Goal: Find specific page/section: Find specific page/section

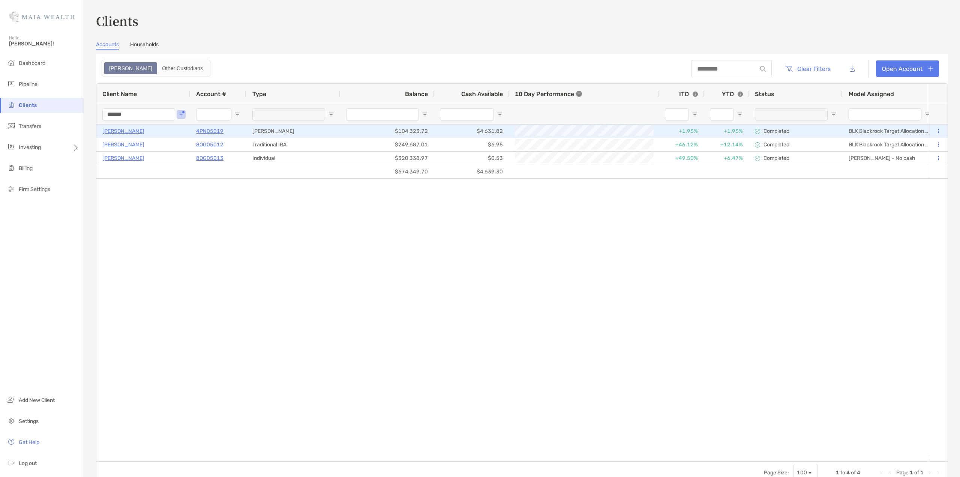
click at [120, 131] on p "[PERSON_NAME]" at bounding box center [123, 130] width 42 height 9
click at [120, 135] on p "[PERSON_NAME]" at bounding box center [123, 130] width 42 height 9
click at [212, 129] on p "4PN05019" at bounding box center [209, 130] width 27 height 9
